Goal: Task Accomplishment & Management: Manage account settings

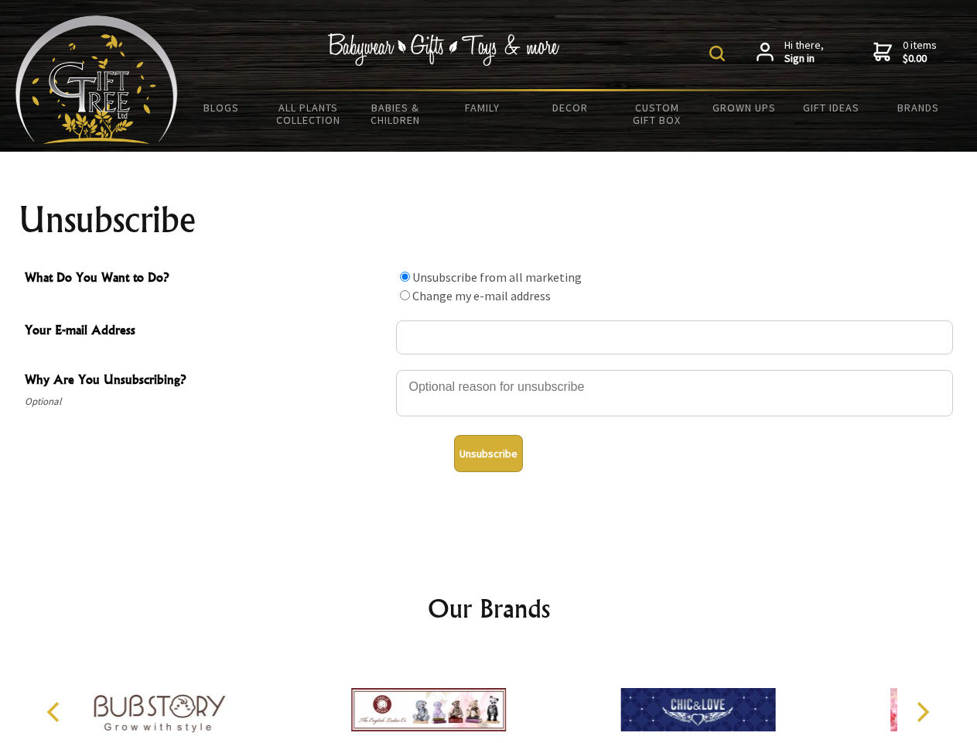
click at [720, 53] on img at bounding box center [717, 53] width 15 height 15
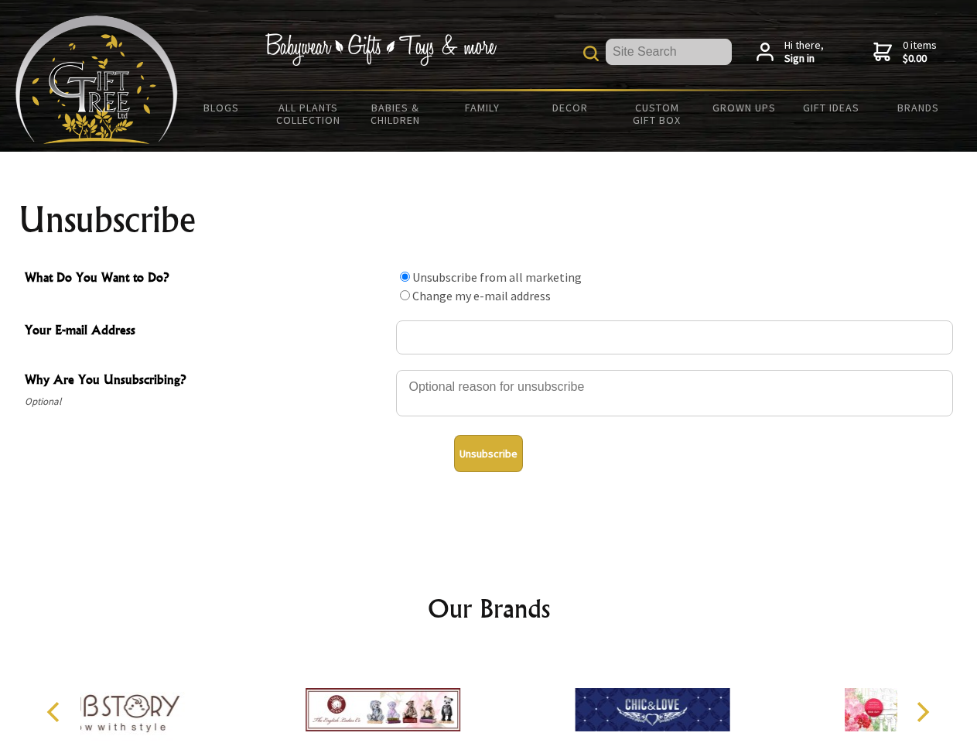
click at [489, 369] on div at bounding box center [674, 395] width 557 height 54
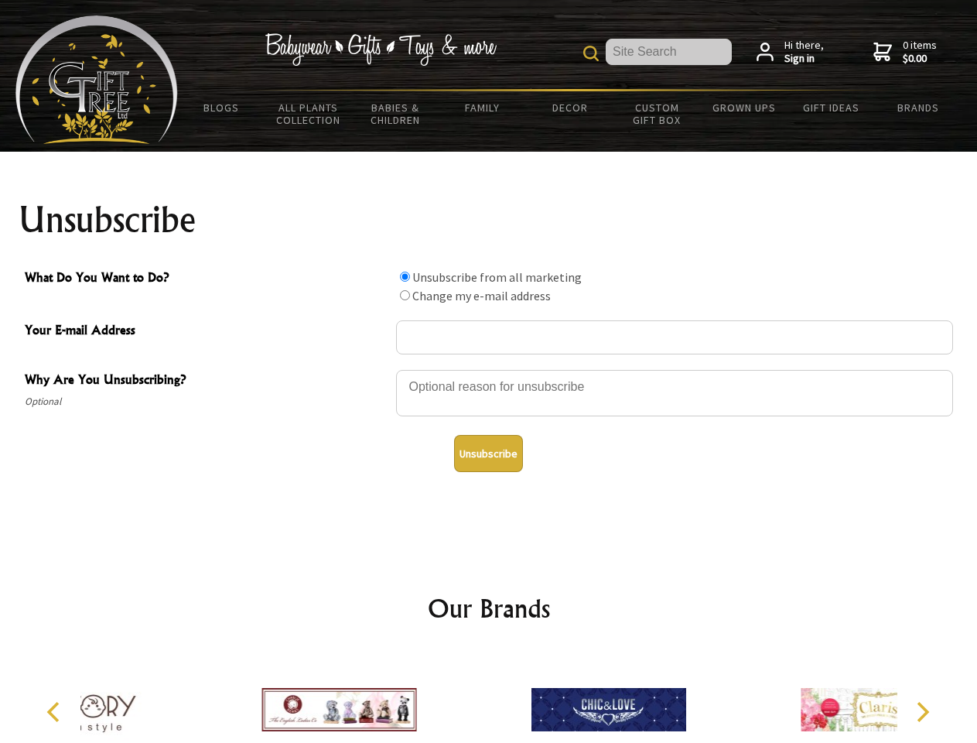
click at [405, 276] on input "What Do You Want to Do?" at bounding box center [405, 277] width 10 height 10
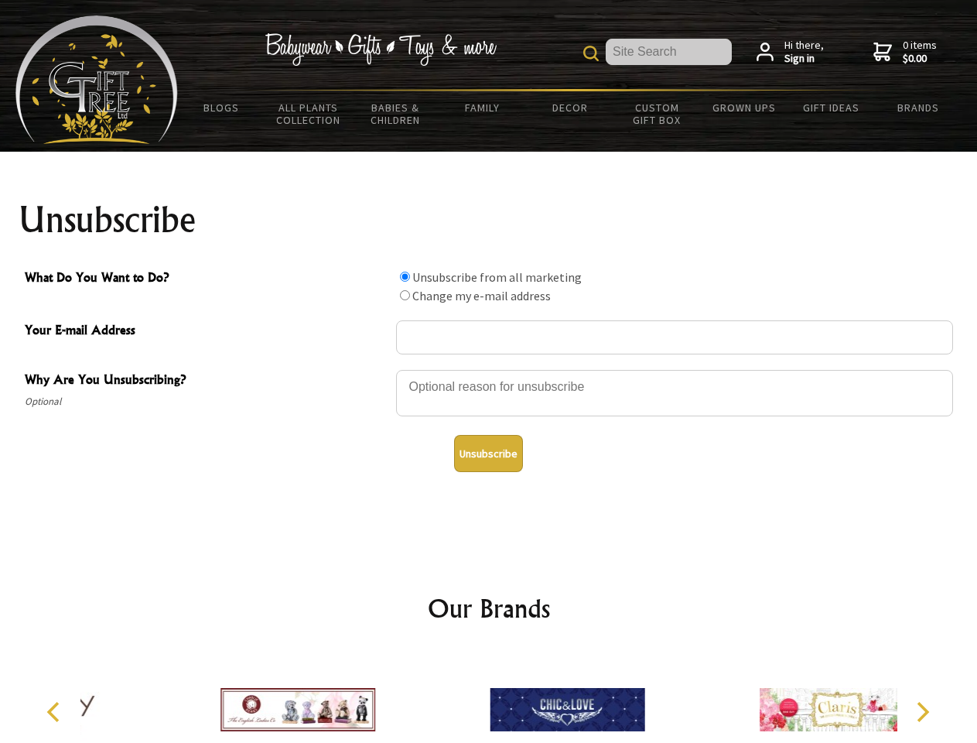
click at [405, 295] on input "What Do You Want to Do?" at bounding box center [405, 295] width 10 height 10
radio input "true"
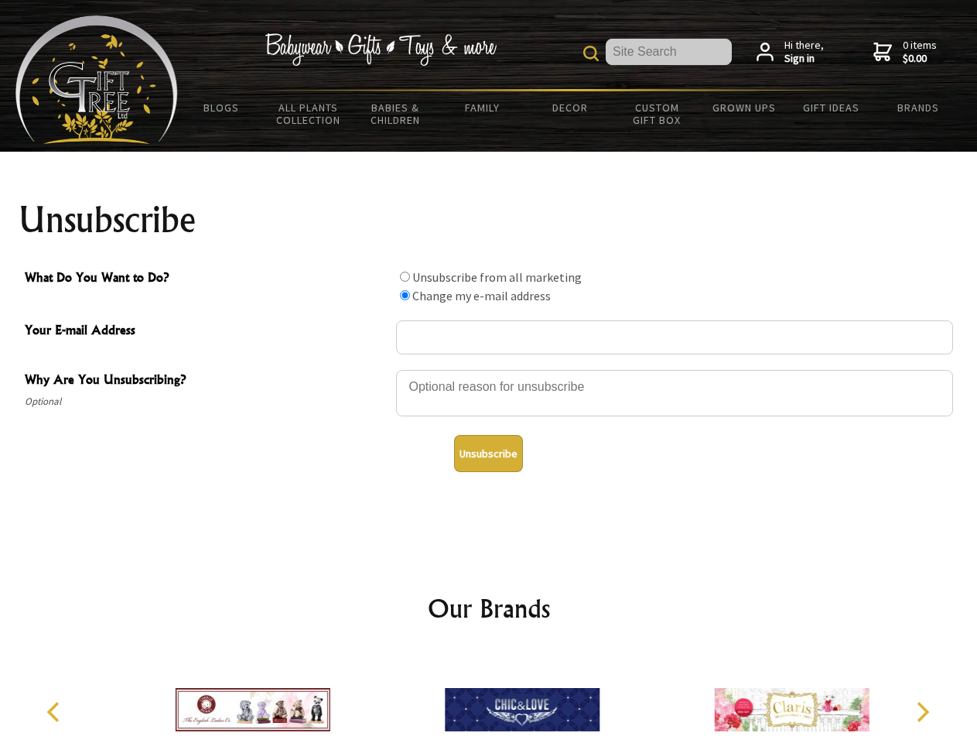
click at [488, 453] on button "Unsubscribe" at bounding box center [488, 453] width 69 height 37
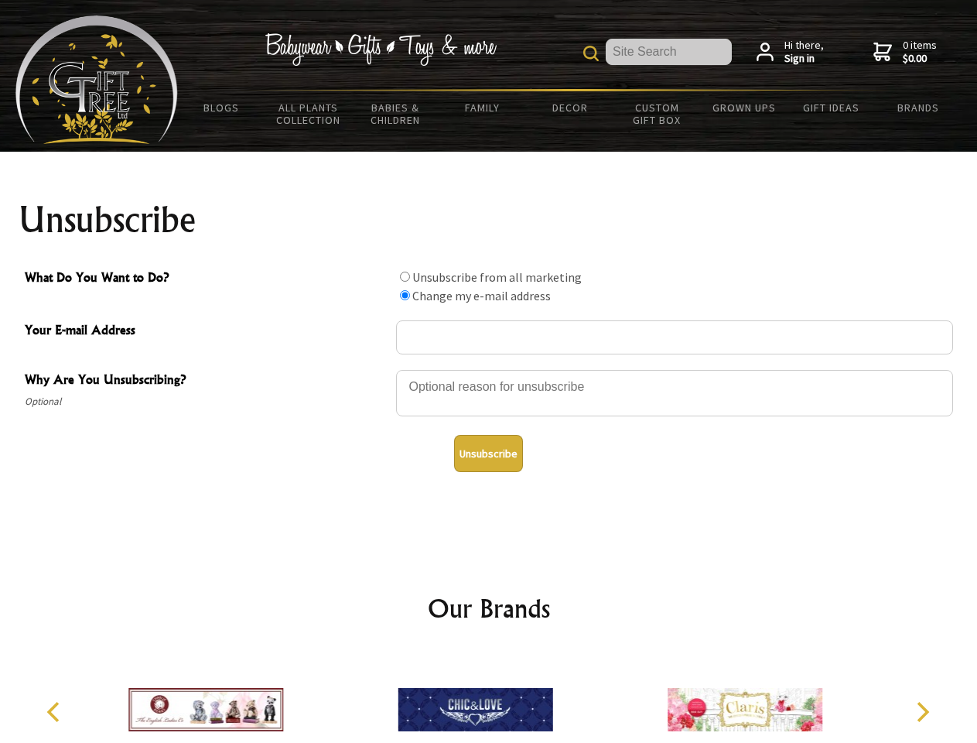
click at [56, 712] on icon "Previous" at bounding box center [55, 712] width 20 height 20
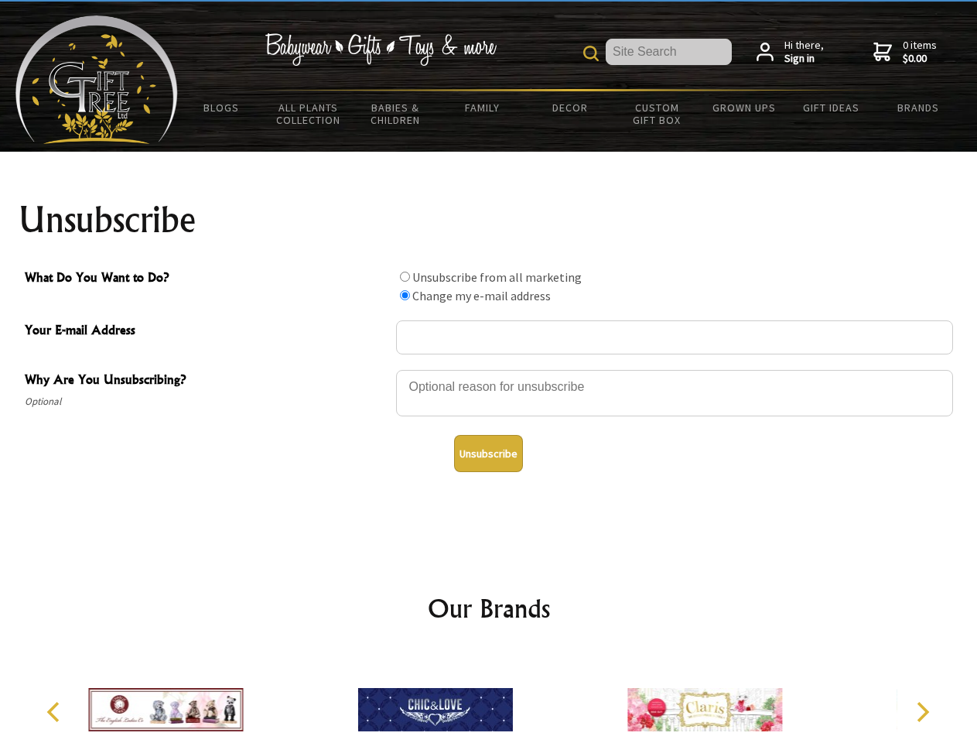
click at [922, 712] on icon "Next" at bounding box center [921, 712] width 20 height 20
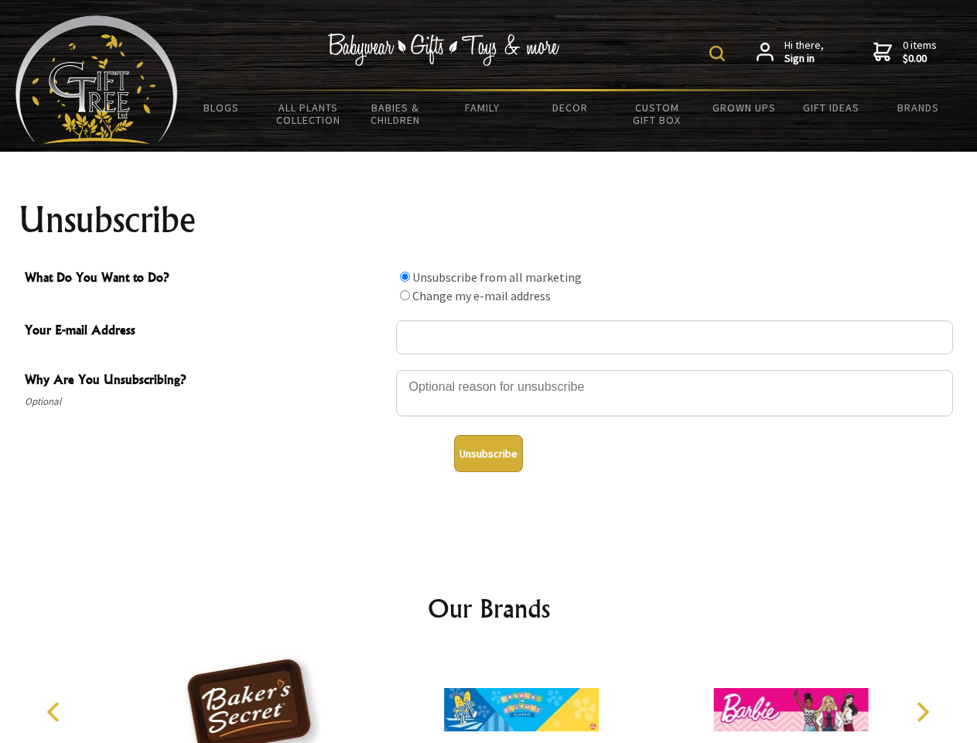
click at [720, 53] on img at bounding box center [717, 53] width 15 height 15
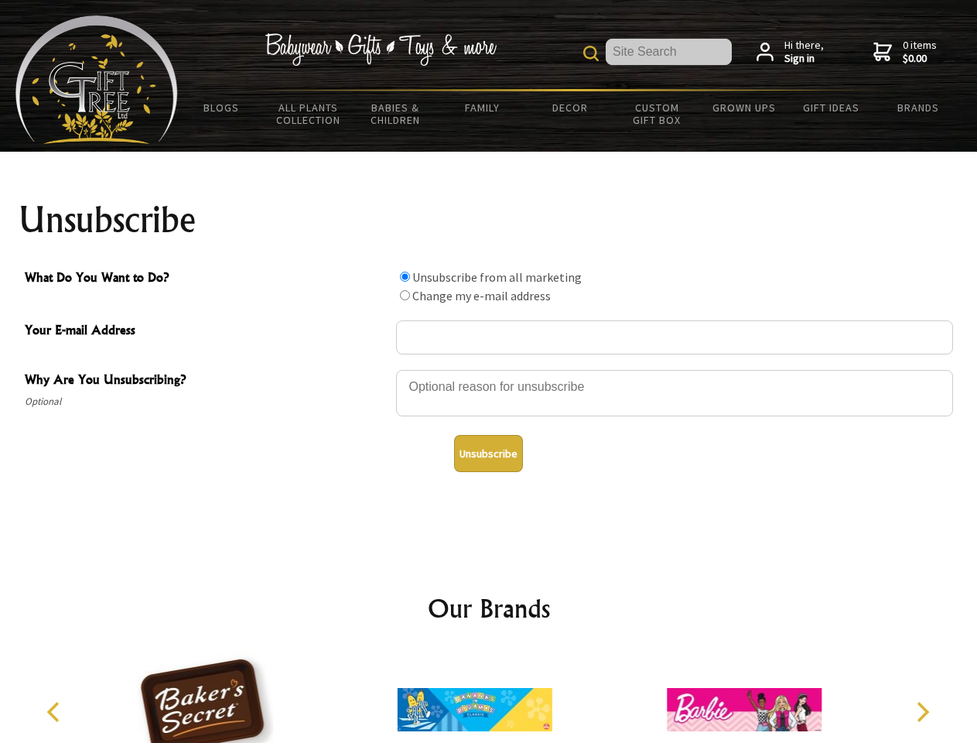
click at [489, 369] on div at bounding box center [674, 395] width 557 height 54
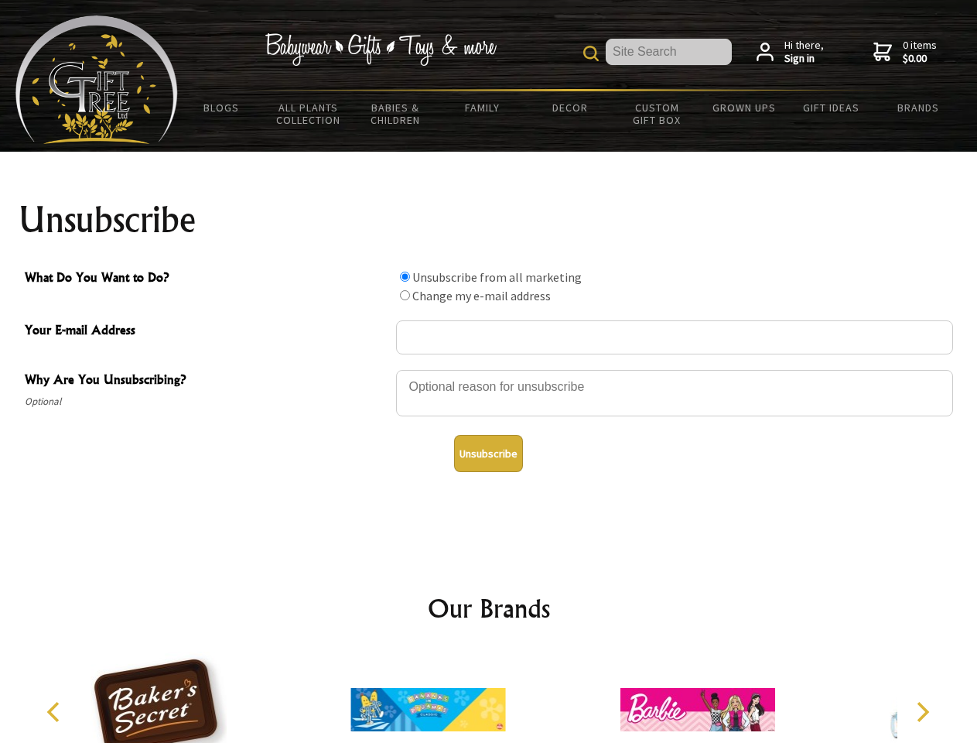
click at [405, 276] on input "What Do You Want to Do?" at bounding box center [405, 277] width 10 height 10
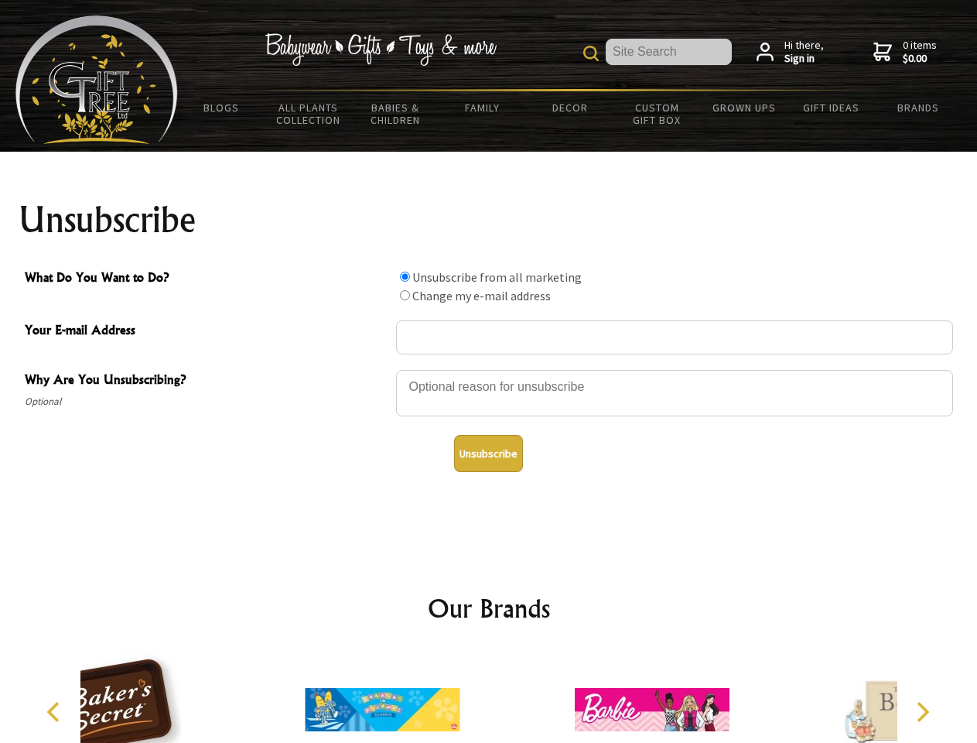
click at [405, 295] on input "What Do You Want to Do?" at bounding box center [405, 295] width 10 height 10
radio input "true"
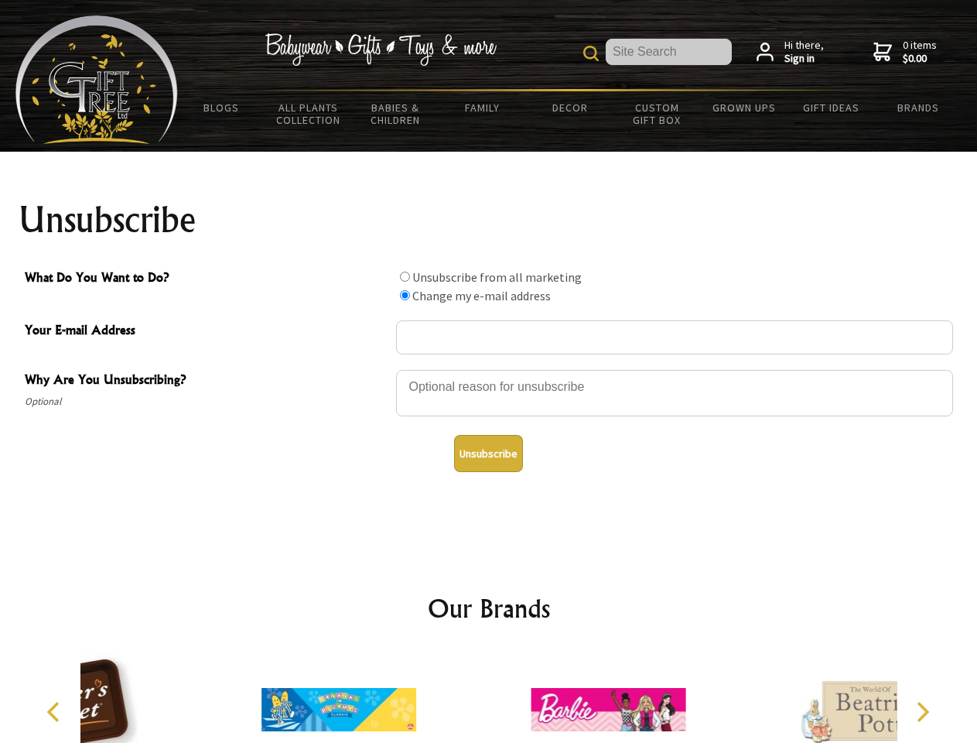
click at [488, 453] on button "Unsubscribe" at bounding box center [488, 453] width 69 height 37
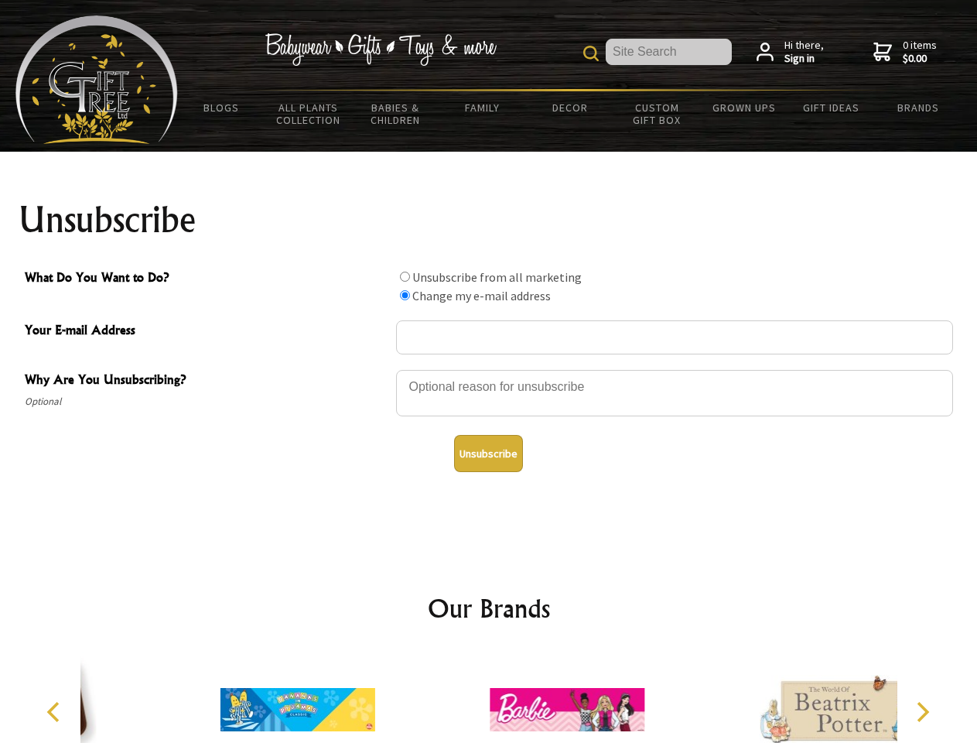
click at [56, 712] on icon "Previous" at bounding box center [55, 712] width 20 height 20
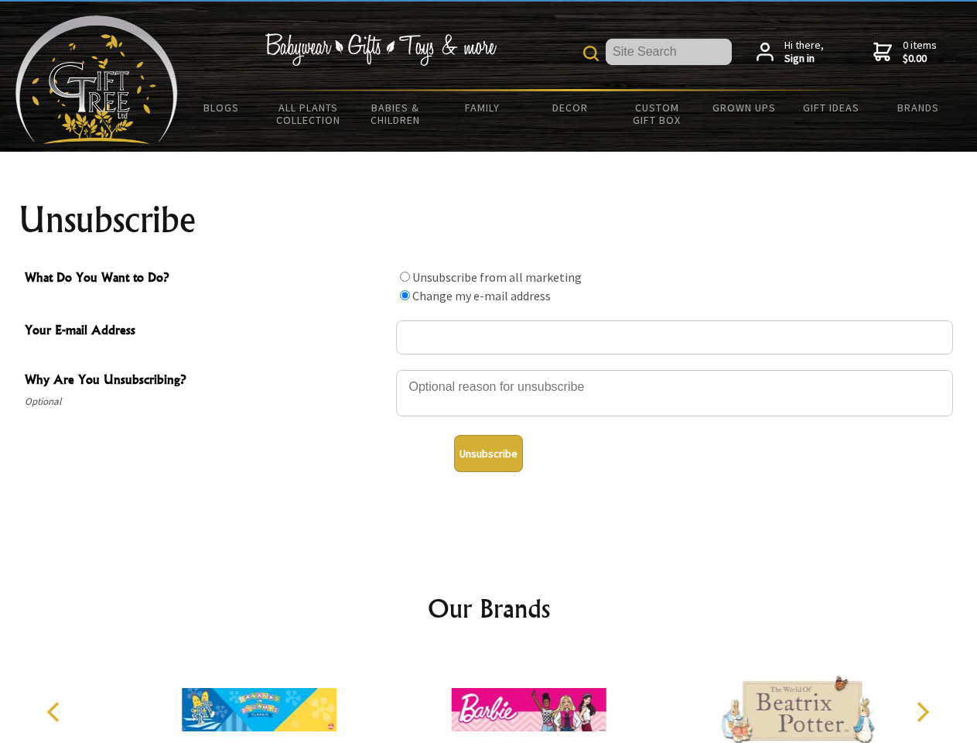
click at [922, 712] on icon "Next" at bounding box center [921, 712] width 20 height 20
